Goal: Obtain resource: Download file/media

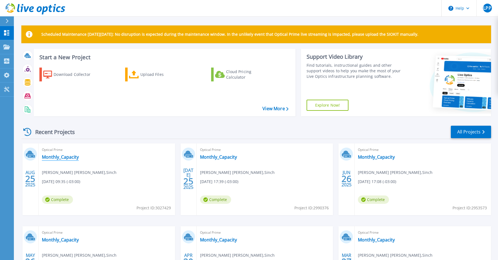
click at [62, 158] on link "Monthly_Capacity" at bounding box center [60, 158] width 37 height 6
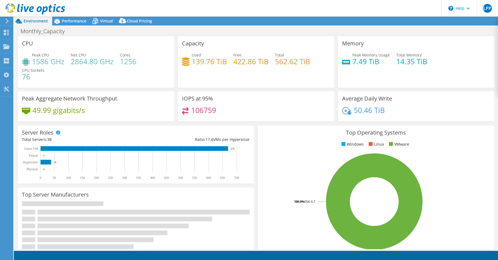
select select "USD"
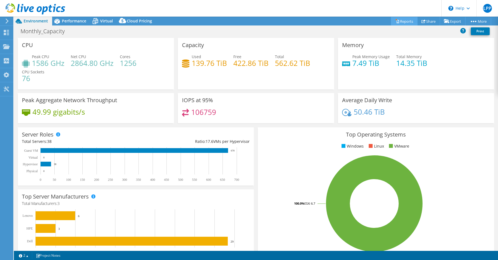
click at [404, 20] on link "Reports" at bounding box center [404, 21] width 27 height 9
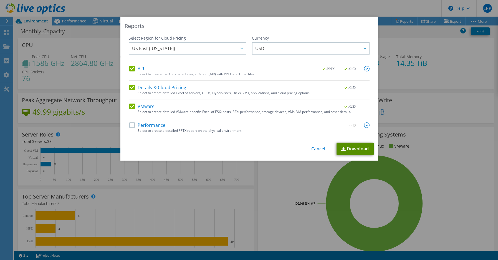
click at [360, 144] on link "Download" at bounding box center [354, 149] width 37 height 12
click at [317, 147] on link "Cancel" at bounding box center [318, 148] width 14 height 5
